Goal: Answer question/provide support: Ask a question

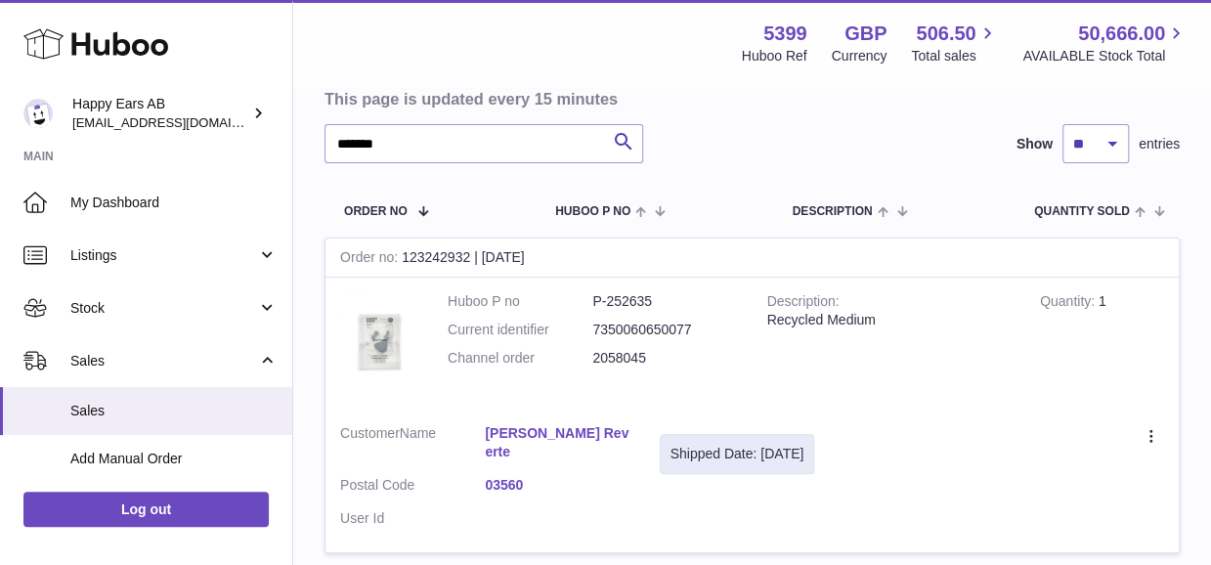
click at [1007, 433] on div "Create a ticket Duplicate Order" at bounding box center [1004, 436] width 321 height 24
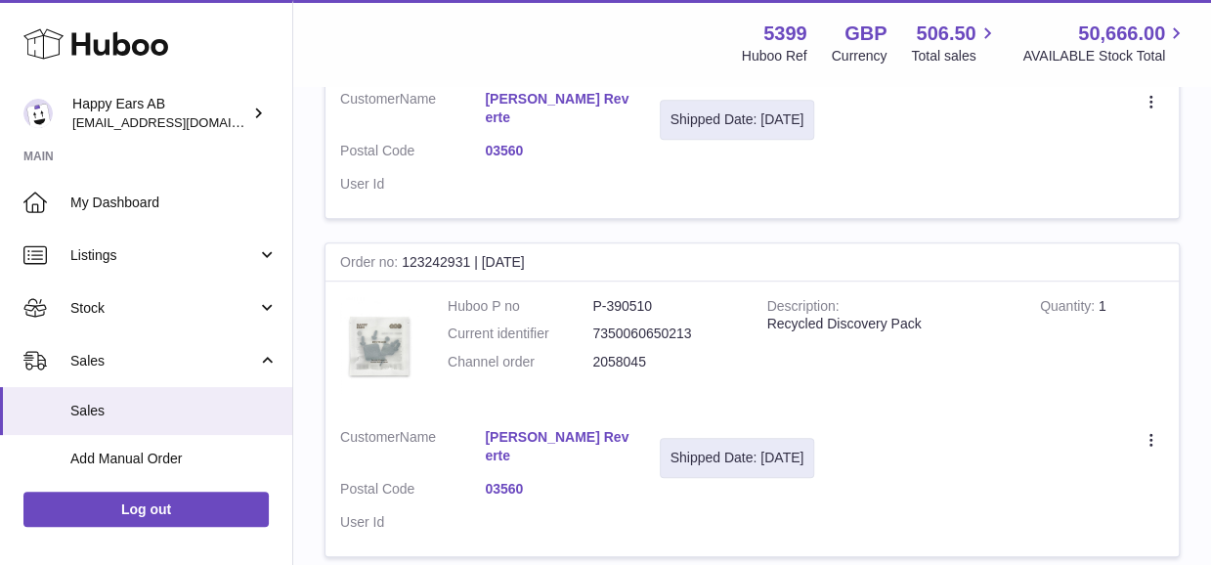
scroll to position [391, 0]
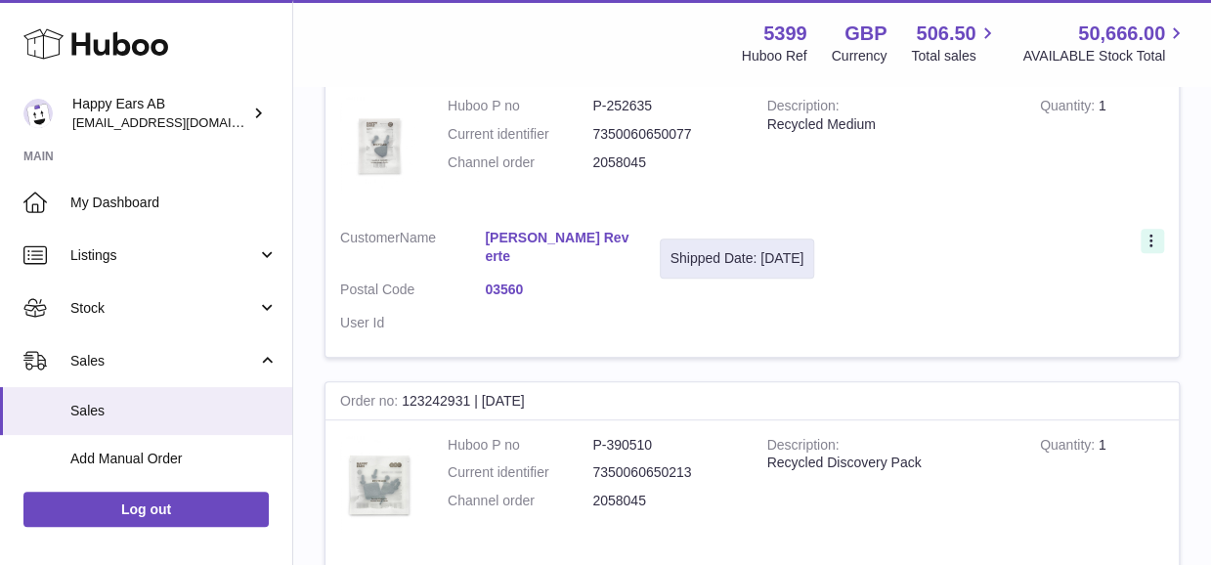
click at [1144, 238] on icon at bounding box center [1153, 243] width 22 height 20
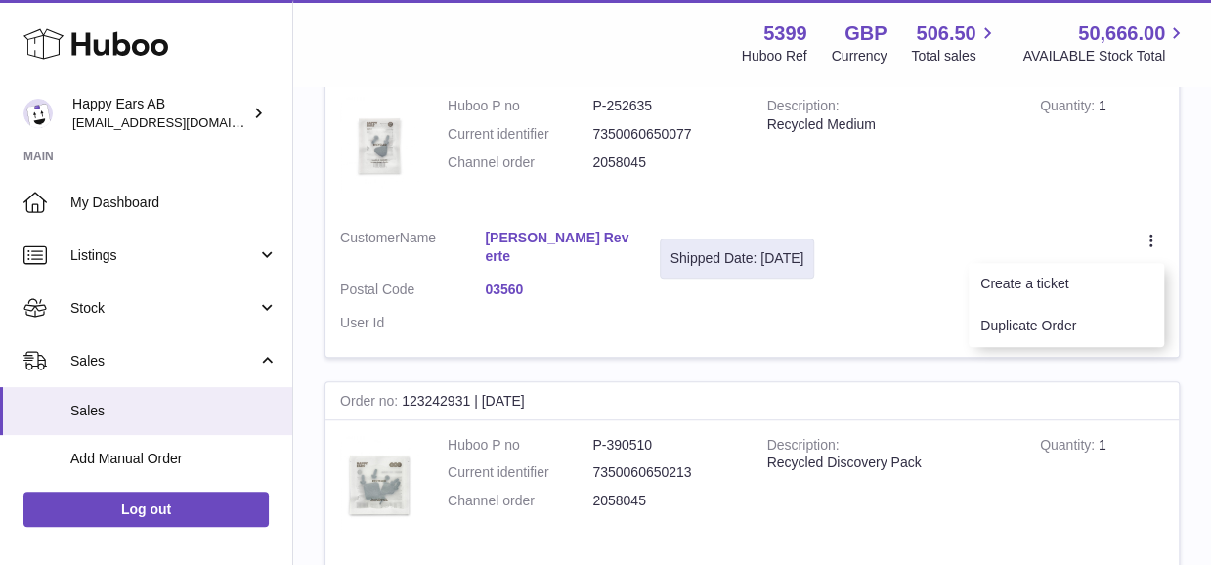
click at [1081, 347] on td "Create a ticket Duplicate Order" at bounding box center [1004, 285] width 350 height 143
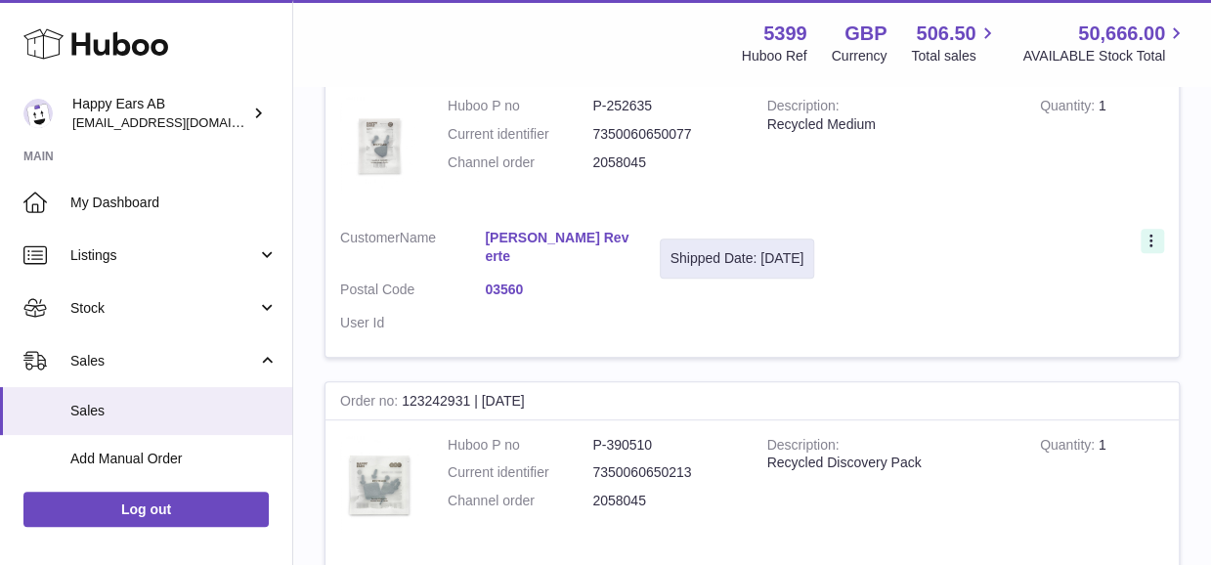
drag, startPoint x: 1131, startPoint y: 236, endPoint x: 1152, endPoint y: 239, distance: 20.7
click at [1134, 236] on div "Create a ticket Duplicate Order" at bounding box center [1004, 241] width 321 height 24
click at [1155, 240] on icon at bounding box center [1153, 243] width 22 height 20
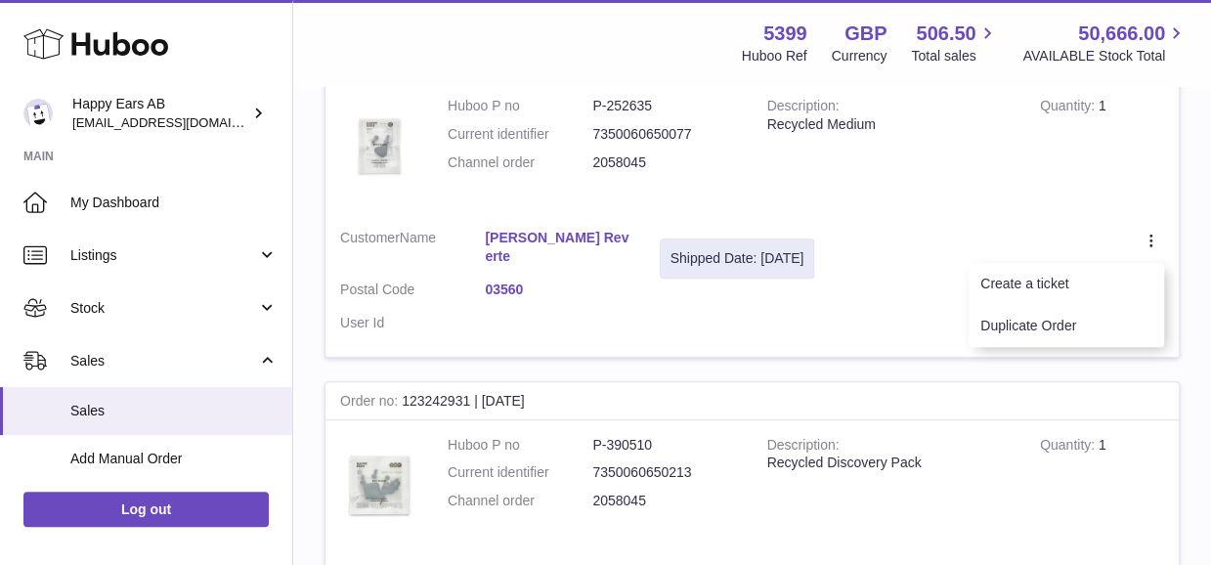
click at [1127, 314] on li "Duplicate Order" at bounding box center [1067, 326] width 196 height 42
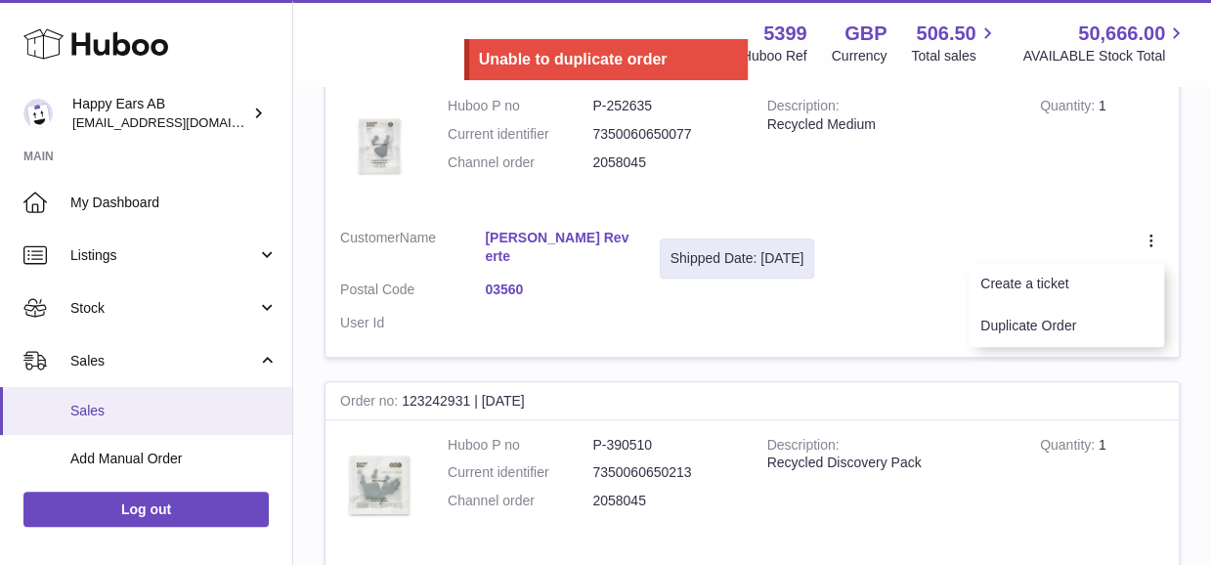
click at [100, 410] on span "Sales" at bounding box center [173, 411] width 207 height 19
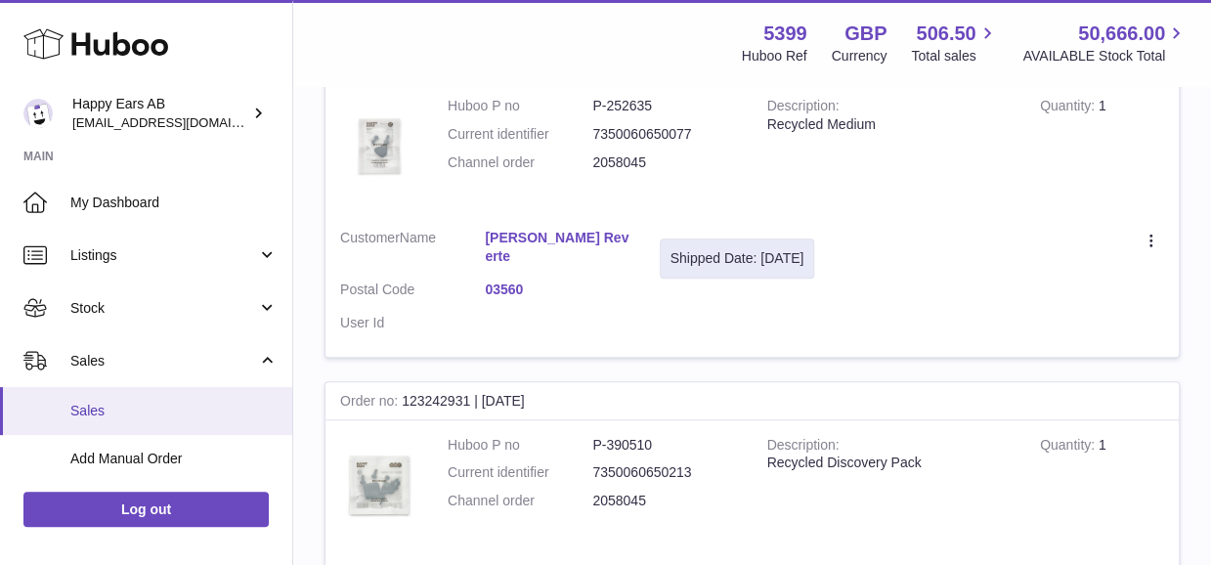
click at [90, 406] on span "Sales" at bounding box center [173, 411] width 207 height 19
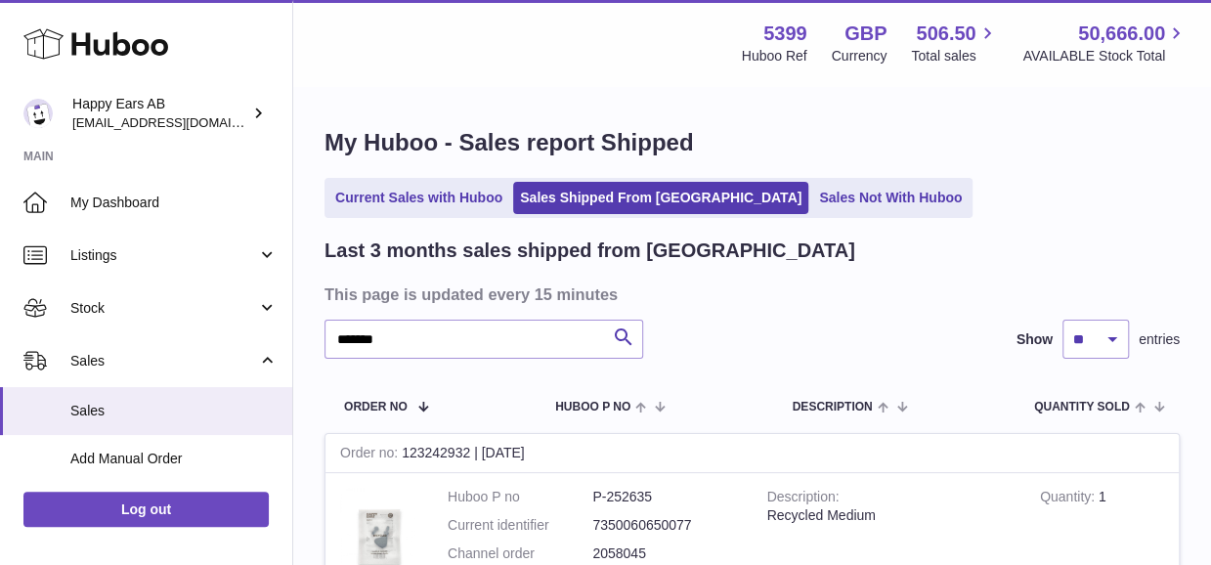
click at [139, 31] on icon at bounding box center [95, 43] width 145 height 39
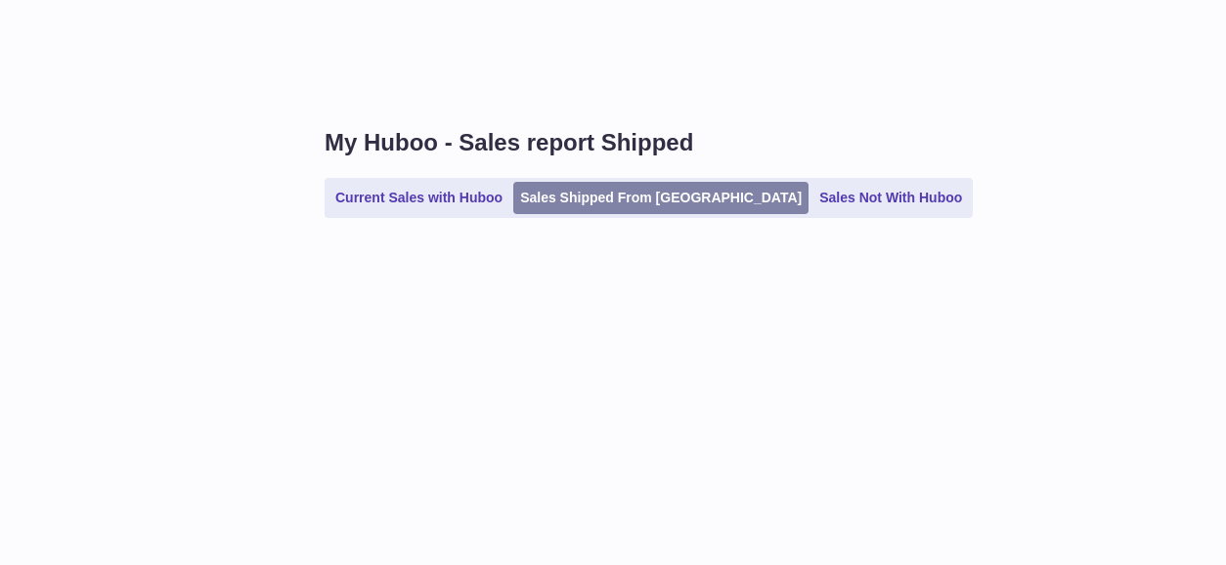
click at [626, 198] on link "Sales Shipped From [GEOGRAPHIC_DATA]" at bounding box center [660, 198] width 295 height 32
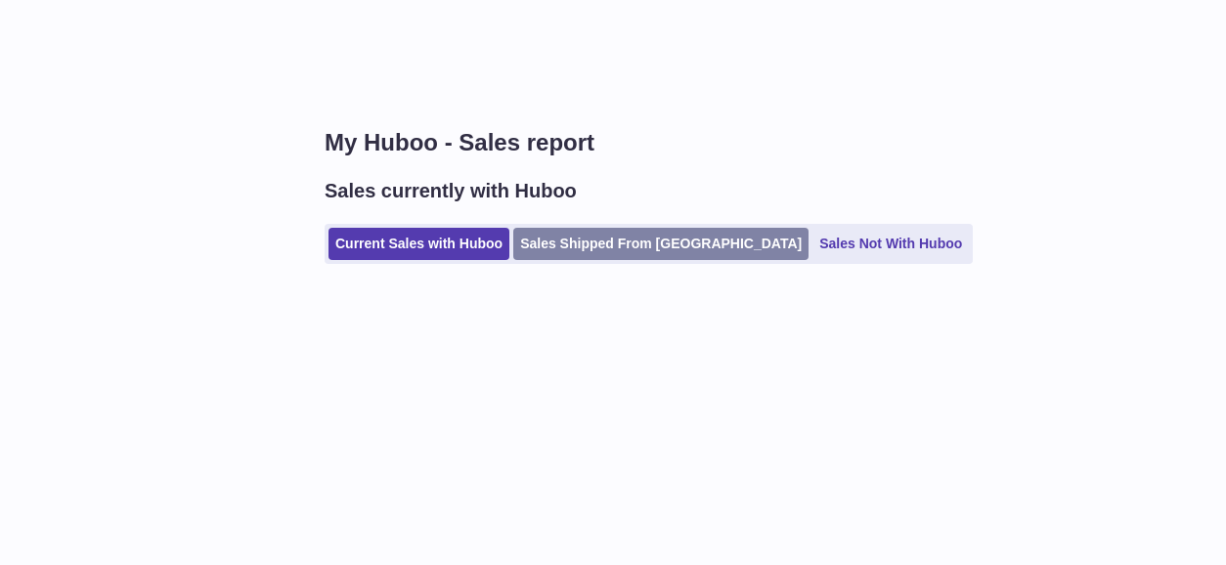
click at [579, 254] on link "Sales Shipped From [GEOGRAPHIC_DATA]" at bounding box center [660, 244] width 295 height 32
